Goal: Check status

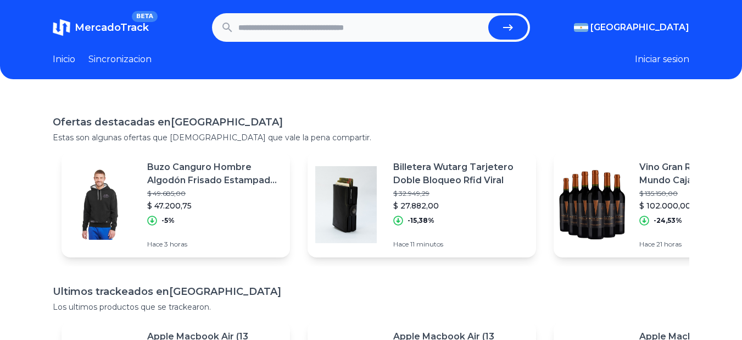
click at [336, 14] on form at bounding box center [371, 27] width 319 height 29
drag, startPoint x: 336, startPoint y: 27, endPoint x: 362, endPoint y: 19, distance: 26.8
click at [336, 29] on input "text" at bounding box center [362, 27] width 246 height 24
click at [354, 36] on input "text" at bounding box center [362, 27] width 246 height 24
paste input "**********"
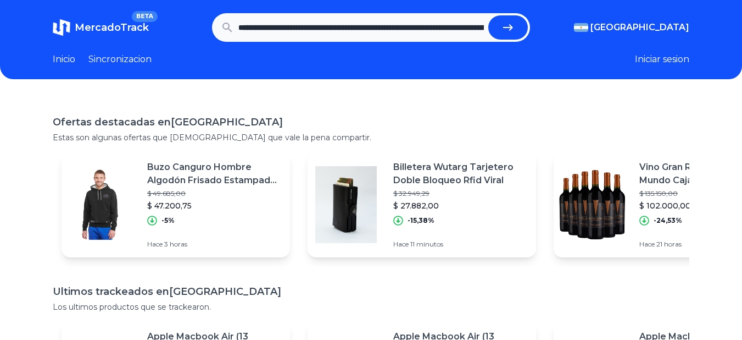
scroll to position [0, 1013]
click at [493, 15] on button "submit" at bounding box center [513, 27] width 40 height 24
type input "**********"
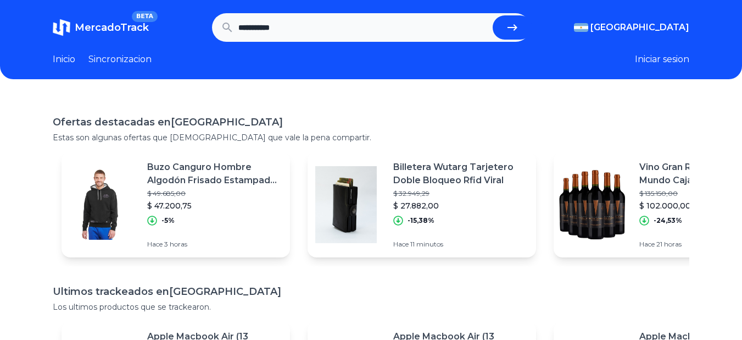
scroll to position [0, 0]
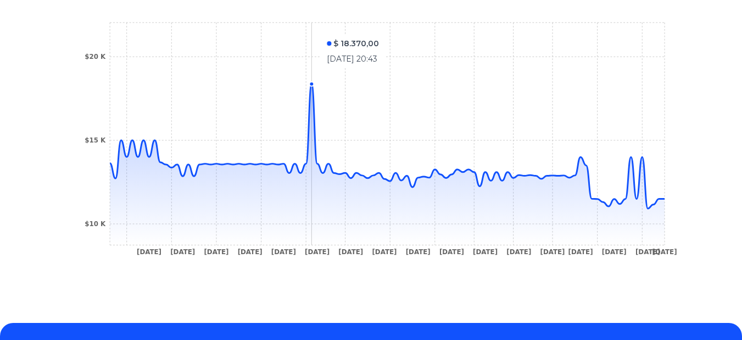
scroll to position [385, 0]
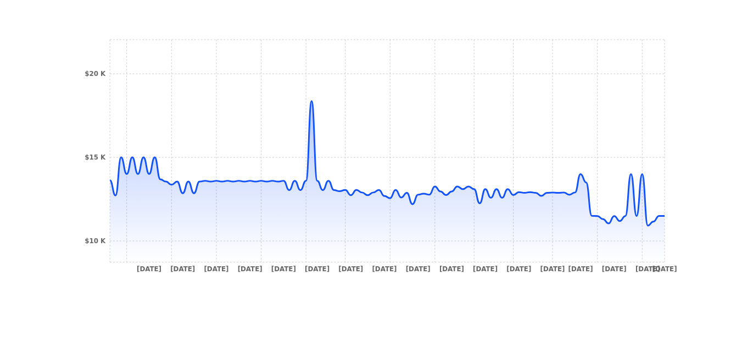
click at [701, 187] on div "Seguimientos Samsung Galaxy S24 5G Dual SIM 128 GB negro ónix 8 GB RAM Publicac…" at bounding box center [371, 17] width 742 height 610
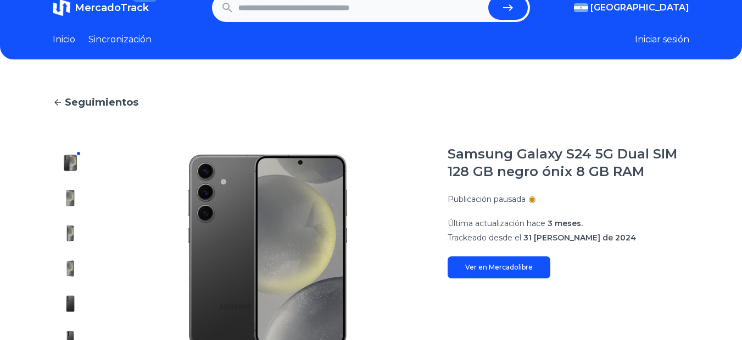
scroll to position [0, 0]
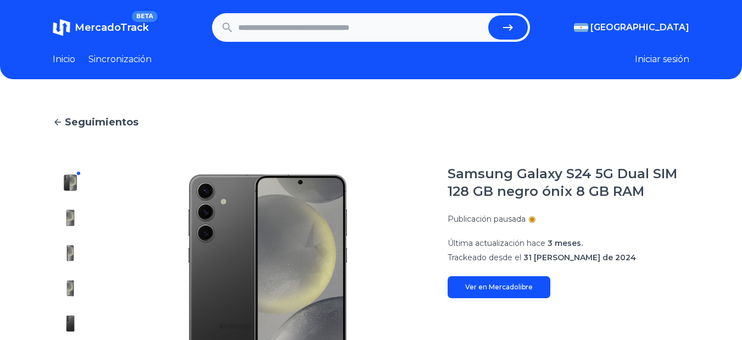
click at [276, 21] on input "text" at bounding box center [362, 27] width 246 height 24
click at [316, 33] on input "text" at bounding box center [362, 27] width 246 height 24
click at [359, 20] on input "text" at bounding box center [362, 27] width 246 height 24
paste input "**********"
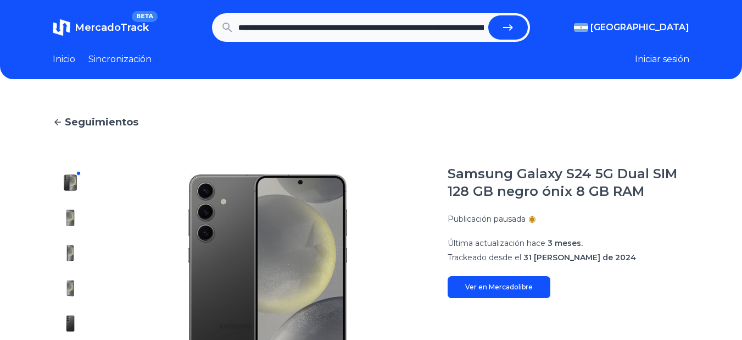
scroll to position [0, 551]
click at [493, 15] on button "submit" at bounding box center [513, 27] width 40 height 24
type input "**********"
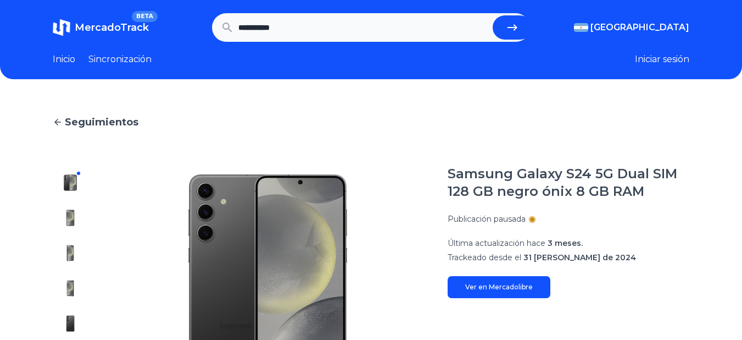
scroll to position [0, 0]
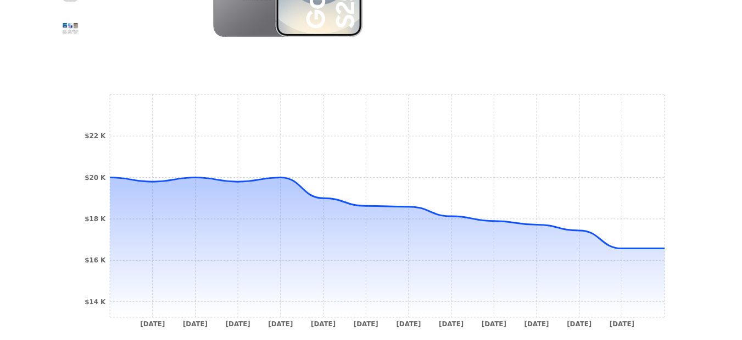
scroll to position [385, 0]
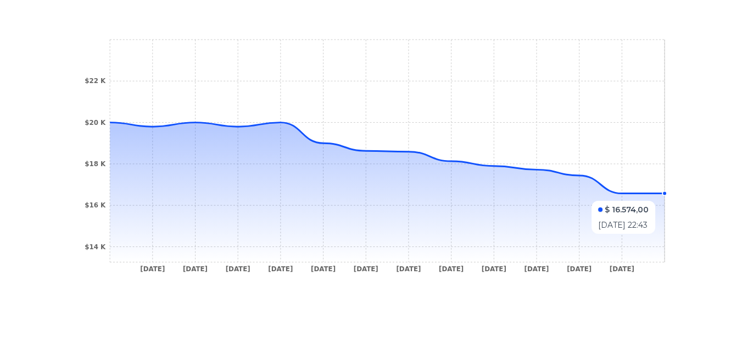
click at [667, 195] on circle at bounding box center [665, 193] width 4 height 4
click at [656, 193] on icon at bounding box center [387, 158] width 555 height 71
click at [608, 193] on icon at bounding box center [387, 193] width 555 height 140
click at [677, 195] on section "[DATE] [DATE] [DATE] [DATE] [DATE] [DATE] [DATE] [DATE] [DATE] [DATE] [DATE] [D…" at bounding box center [371, 158] width 637 height 291
click at [649, 195] on icon at bounding box center [387, 193] width 555 height 140
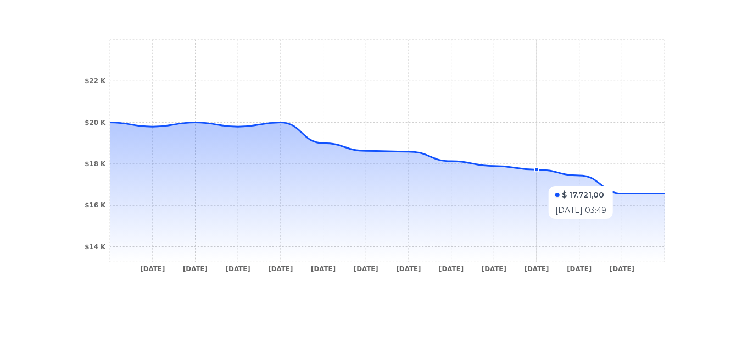
click at [565, 180] on icon at bounding box center [387, 193] width 555 height 140
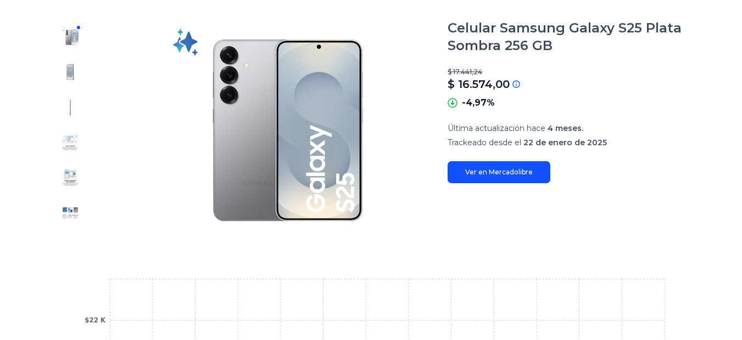
scroll to position [165, 0]
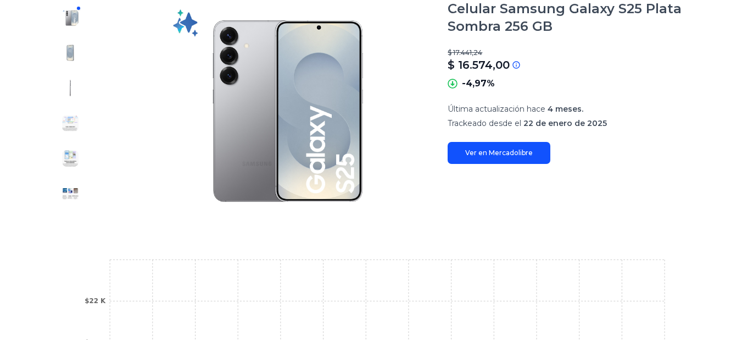
click at [512, 152] on font "Ver en Mercadolibre" at bounding box center [500, 152] width 68 height 8
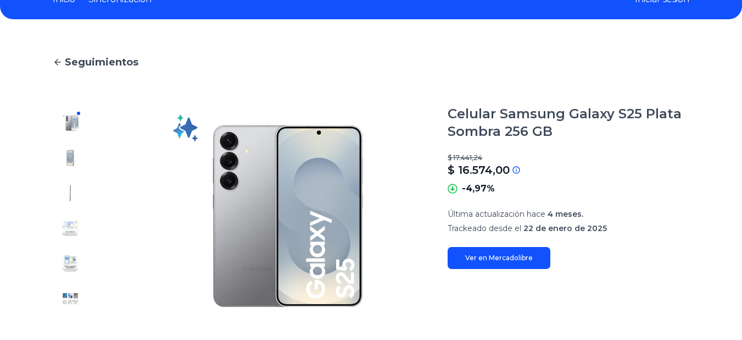
scroll to position [0, 0]
